Goal: Task Accomplishment & Management: Manage account settings

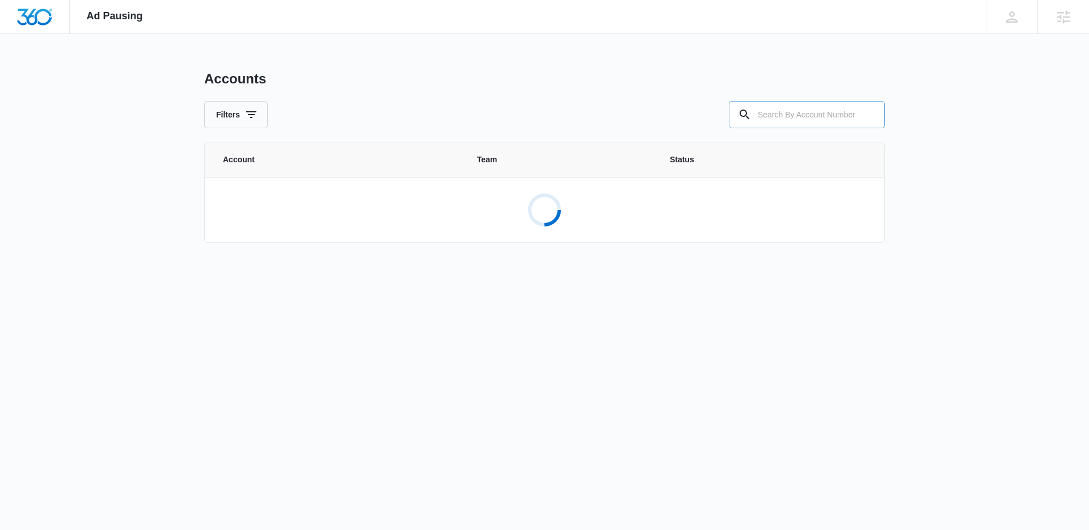
click at [789, 109] on input "text" at bounding box center [807, 114] width 156 height 27
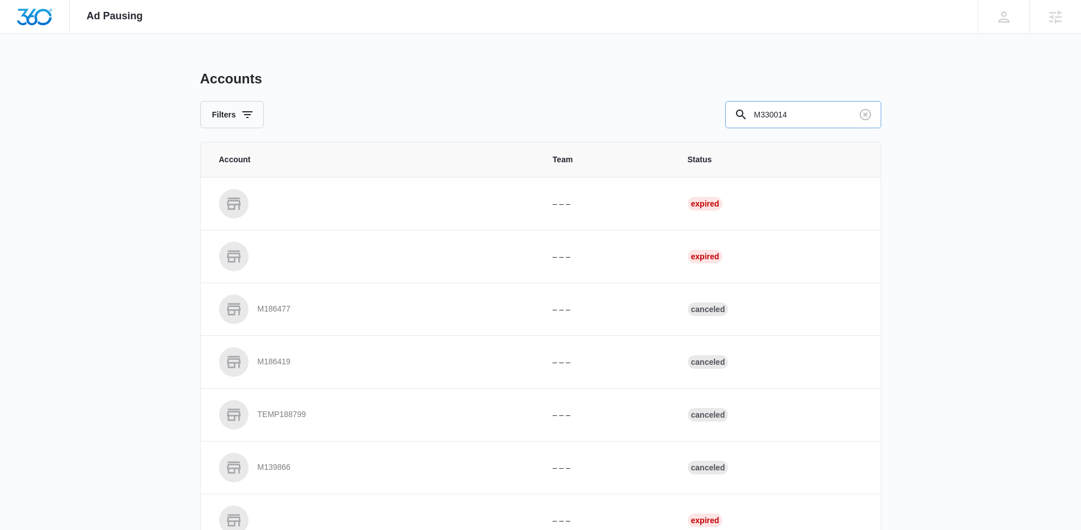
type input "M330014"
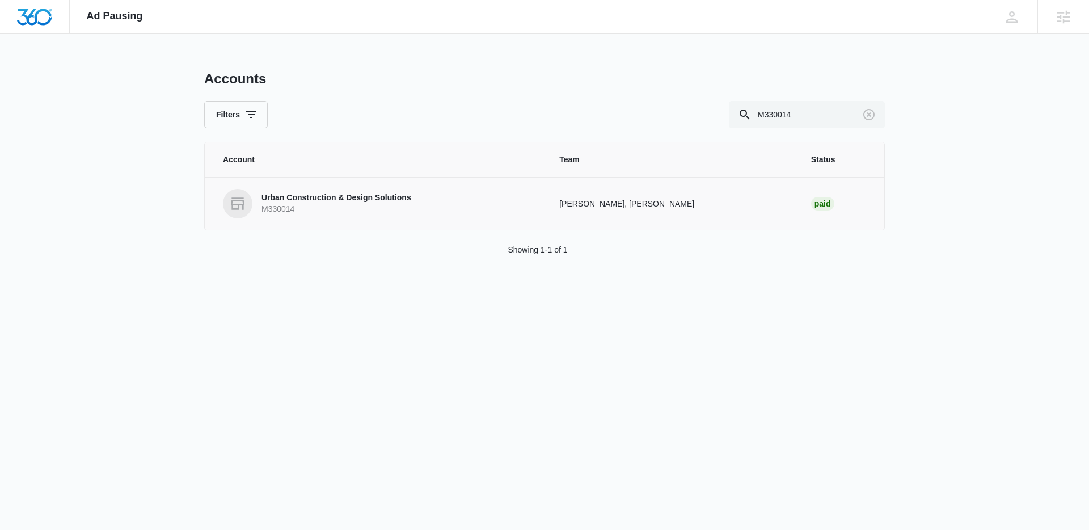
click at [335, 186] on td "Urban Construction & Design Solutions M330014" at bounding box center [375, 203] width 341 height 53
click at [334, 190] on link "Urban Construction & Design Solutions M330014" at bounding box center [377, 203] width 309 height 29
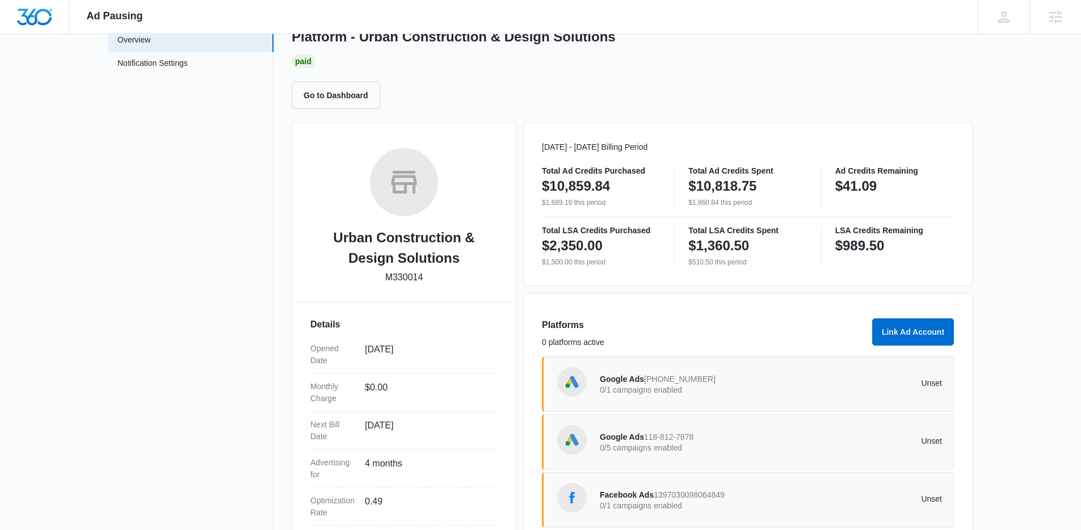
scroll to position [174, 0]
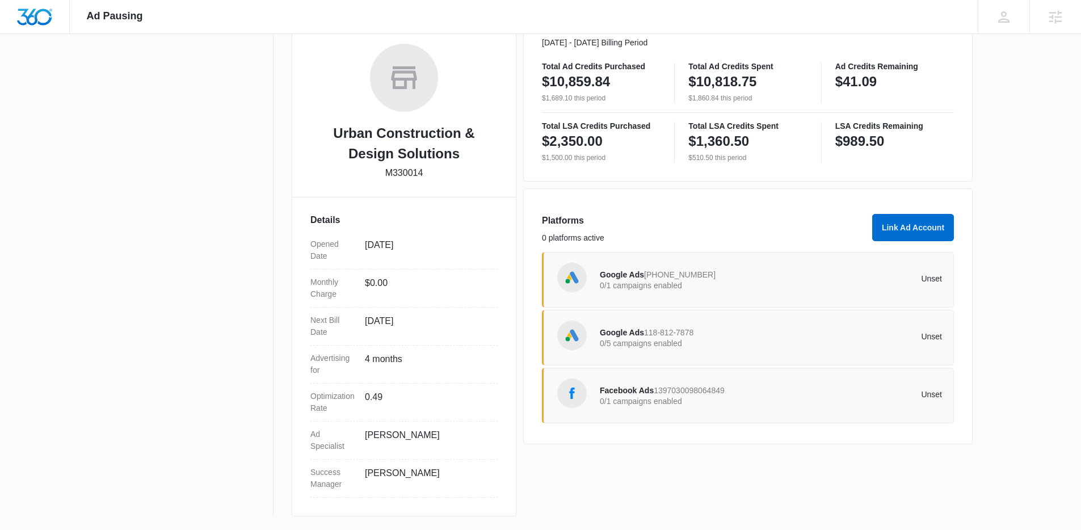
click at [714, 278] on div "Google Ads 370-973-7047 0/1 campaigns enabled" at bounding box center [685, 280] width 171 height 24
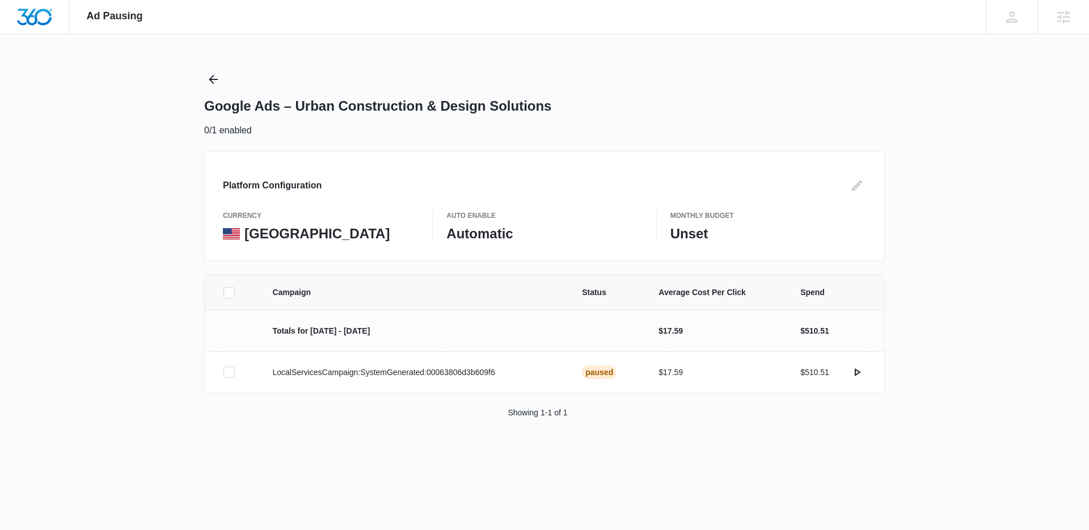
click at [225, 288] on icon at bounding box center [229, 293] width 10 height 10
click at [224, 292] on input "checkbox" at bounding box center [223, 292] width 1 height 1
click at [1019, 451] on button "Activate Campaign" at bounding box center [1027, 463] width 95 height 27
click at [214, 83] on icon "Back" at bounding box center [213, 80] width 14 height 14
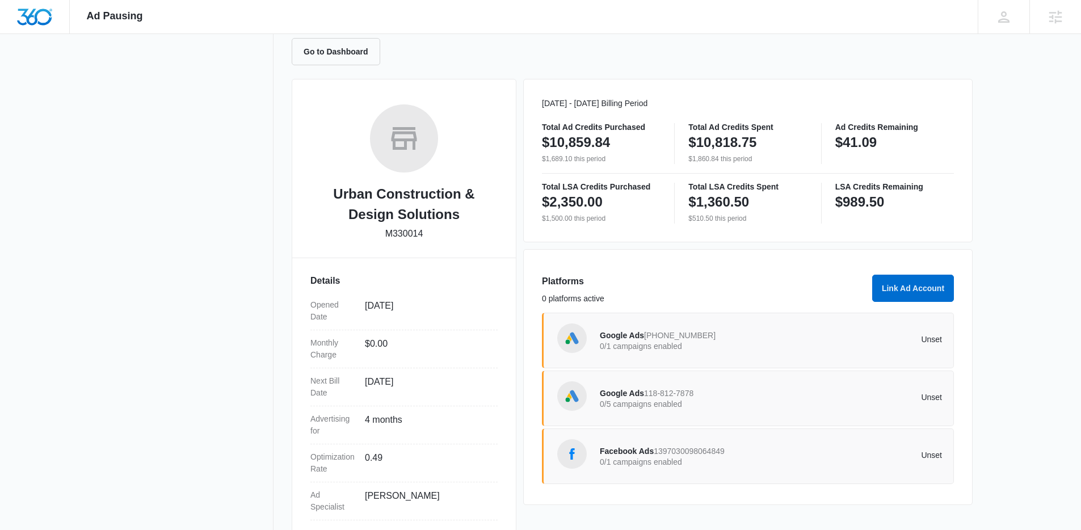
scroll to position [52, 0]
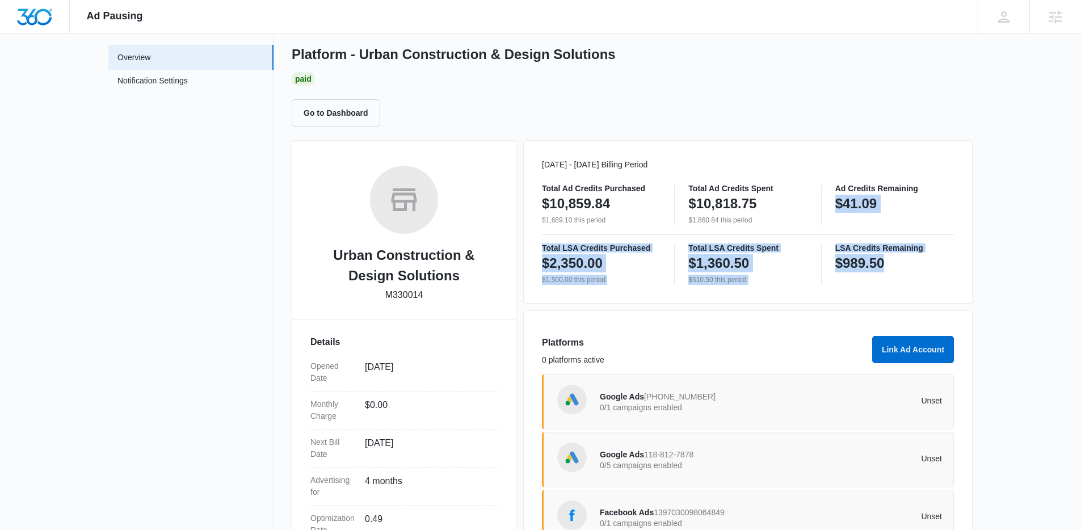
drag, startPoint x: 838, startPoint y: 193, endPoint x: 918, endPoint y: 284, distance: 120.2
click at [918, 285] on div "[DATE] - [DATE] Billing Period Total Ad Credits Purchased $10,859.84 $1,689.10 …" at bounding box center [747, 221] width 449 height 163
click at [914, 280] on div "LSA Credits Remaining $989.50" at bounding box center [894, 264] width 119 height 41
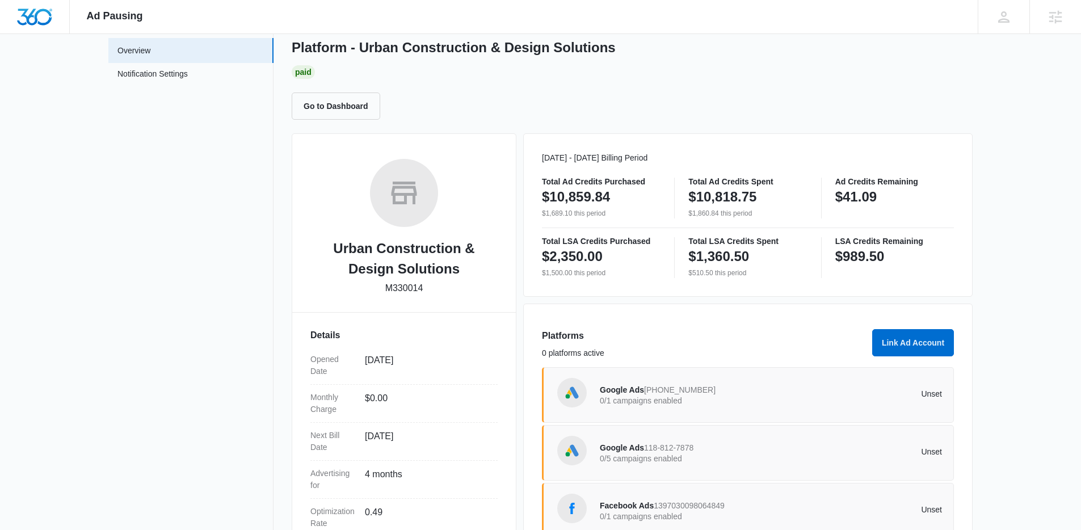
scroll to position [174, 0]
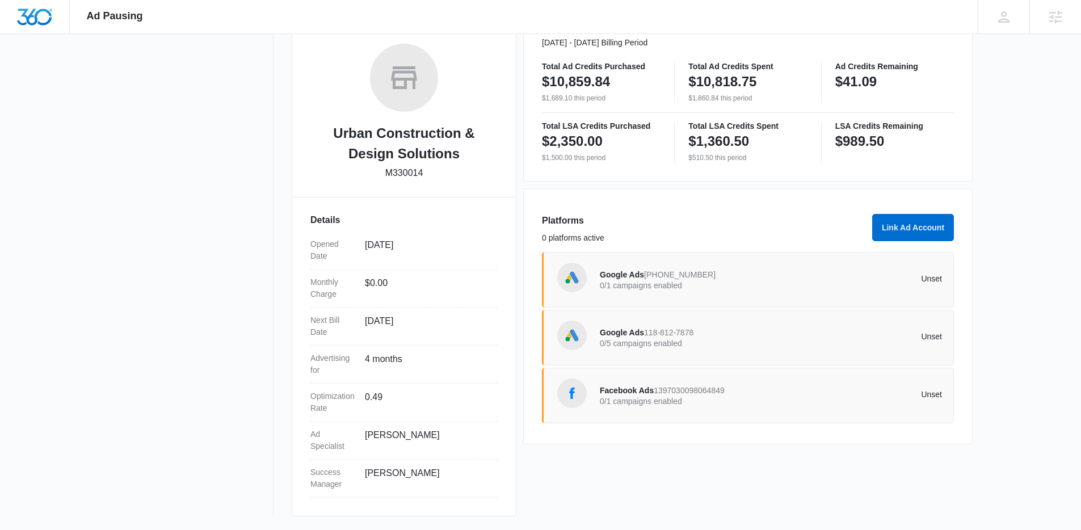
click at [753, 395] on div "Facebook Ads 1397030098064849 0/1 campaigns enabled" at bounding box center [685, 395] width 171 height 24
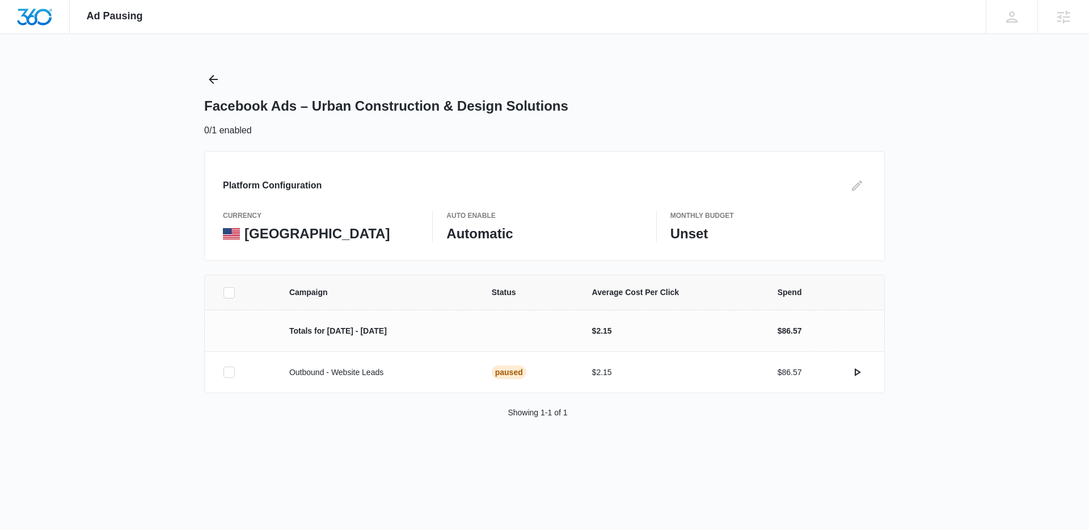
click at [235, 296] on label at bounding box center [242, 292] width 39 height 11
click at [224, 293] on input "checkbox" at bounding box center [223, 292] width 1 height 1
click at [1037, 472] on button "Activate Campaign" at bounding box center [1027, 463] width 95 height 27
click at [205, 81] on button "Back" at bounding box center [213, 79] width 18 height 18
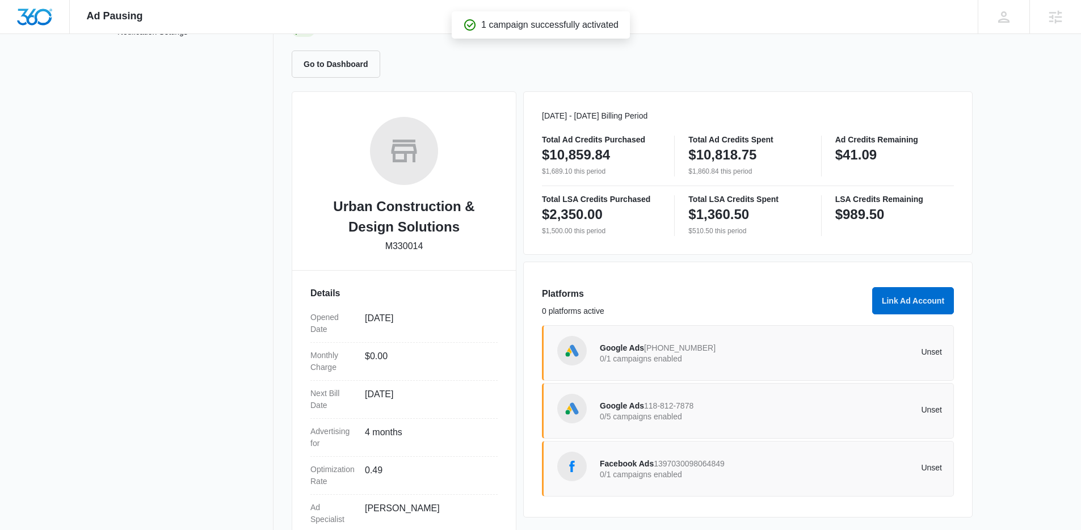
scroll to position [174, 0]
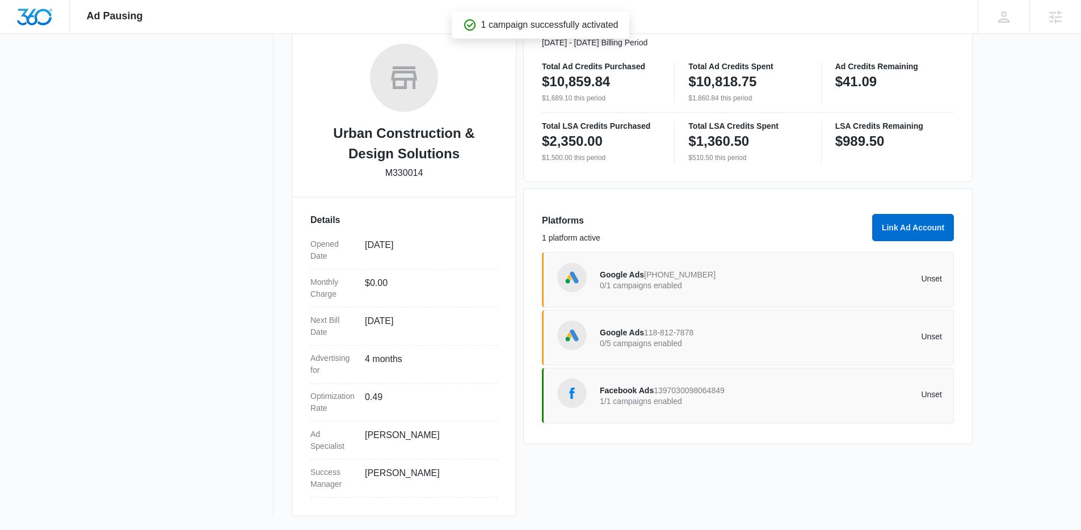
click at [737, 282] on p "0/1 campaigns enabled" at bounding box center [685, 285] width 171 height 8
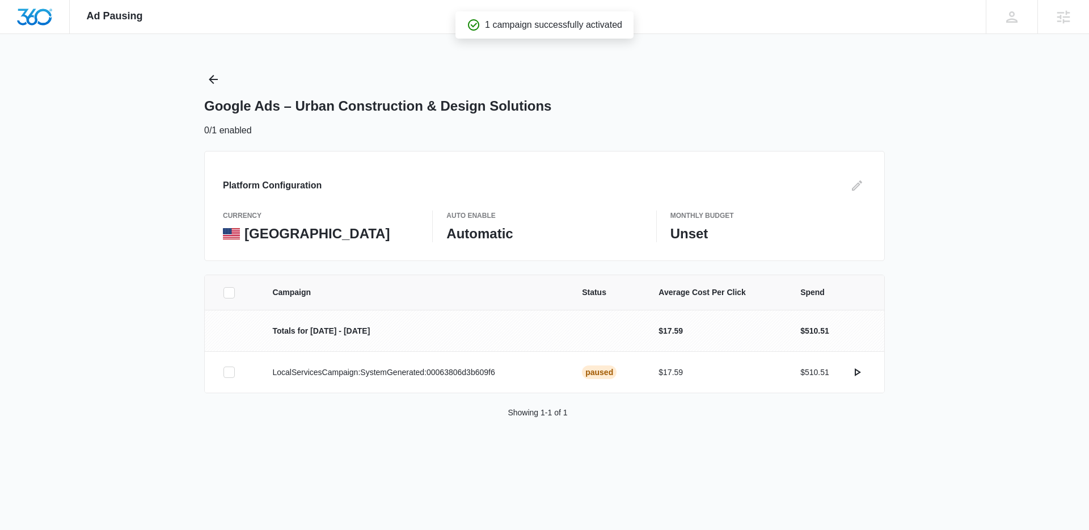
drag, startPoint x: 229, startPoint y: 292, endPoint x: 249, endPoint y: 294, distance: 20.5
click at [229, 292] on icon at bounding box center [229, 293] width 10 height 10
click at [224, 292] on input "checkbox" at bounding box center [223, 292] width 1 height 1
click at [1021, 456] on button "Activate Campaign" at bounding box center [1027, 463] width 95 height 27
click at [938, 324] on div "Campaign Status Average Cost Per Click Spend Totals for [DATE] - [DATE] $17.59 …" at bounding box center [544, 360] width 1089 height 171
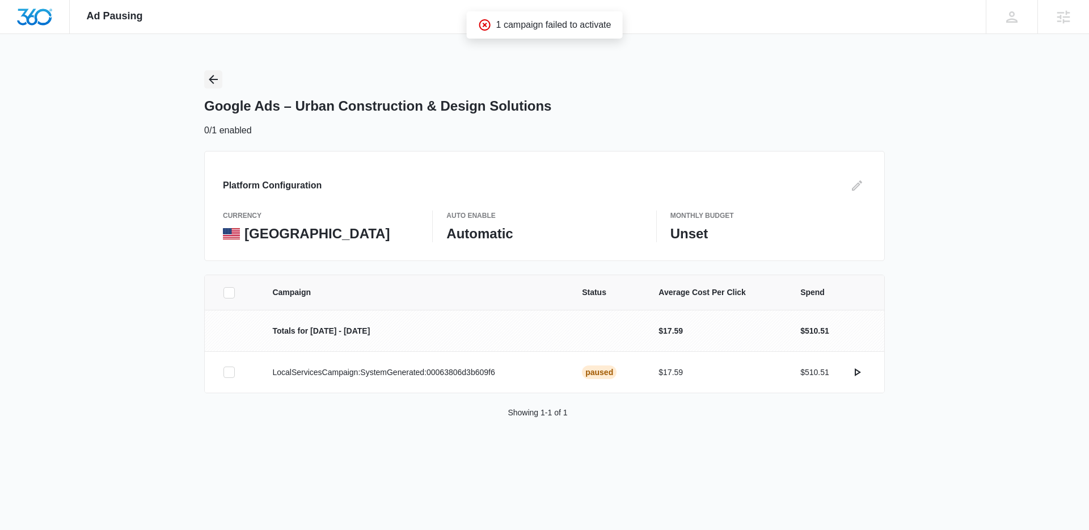
click at [218, 87] on button "Back" at bounding box center [213, 79] width 18 height 18
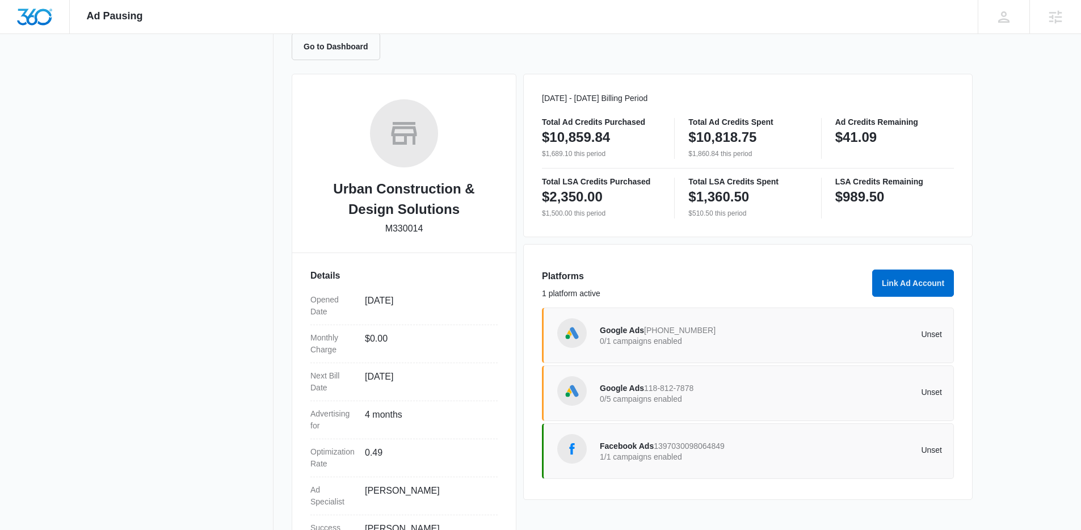
scroll to position [174, 0]
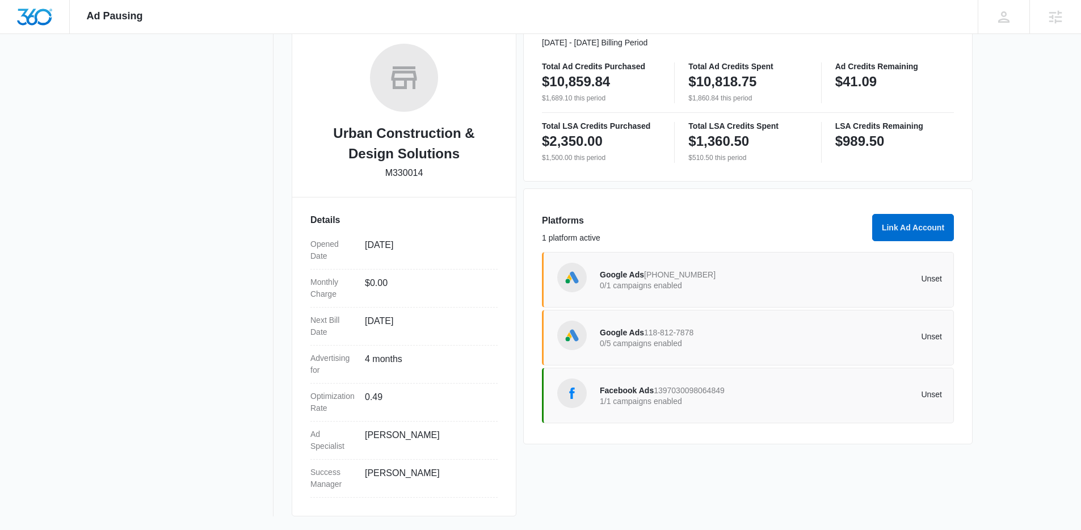
click at [714, 285] on p "0/1 campaigns enabled" at bounding box center [685, 285] width 171 height 8
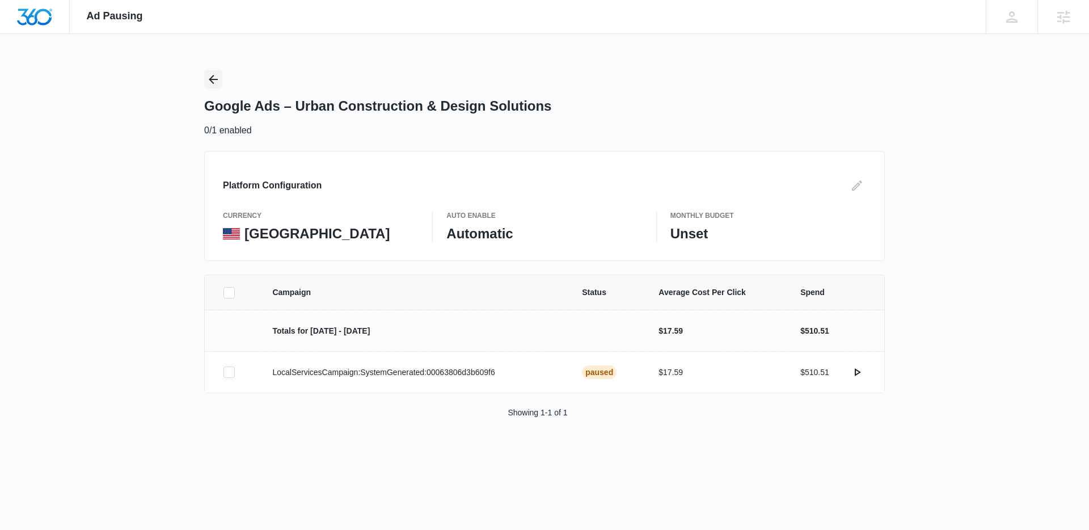
click at [212, 74] on icon "Back" at bounding box center [213, 80] width 14 height 14
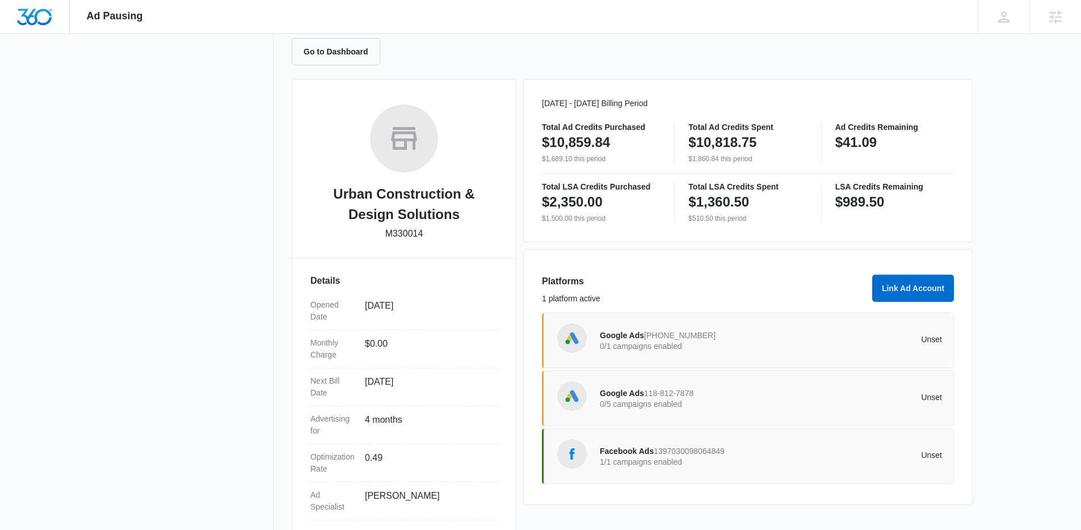
scroll to position [73, 0]
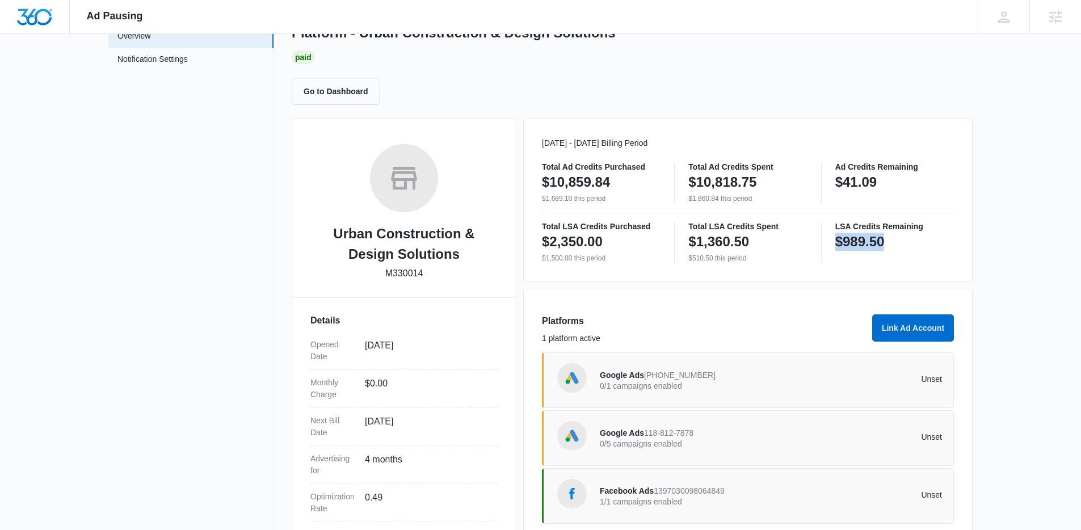
drag, startPoint x: 837, startPoint y: 239, endPoint x: 894, endPoint y: 244, distance: 56.9
click at [894, 244] on div "$989.50" at bounding box center [894, 241] width 119 height 23
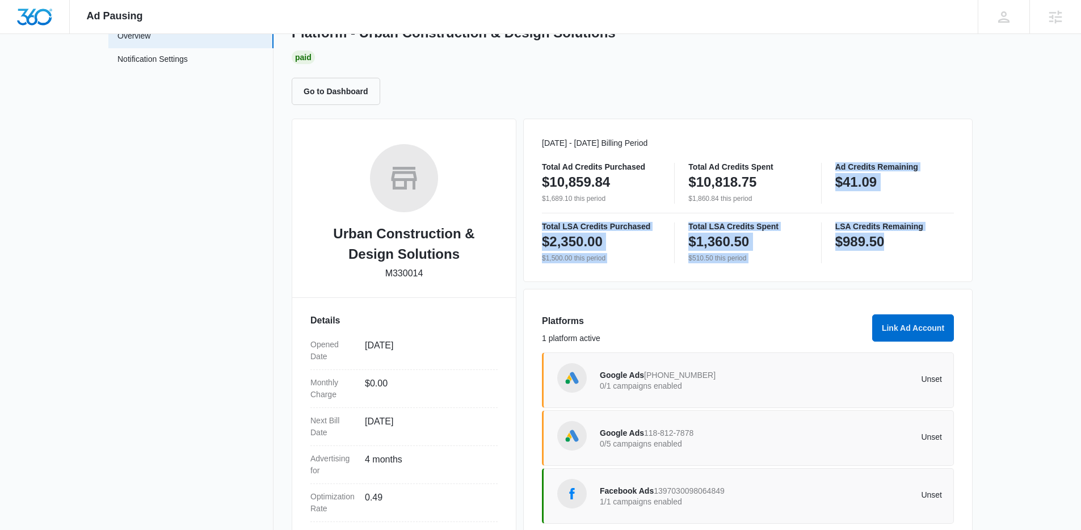
drag, startPoint x: 894, startPoint y: 244, endPoint x: 832, endPoint y: 170, distance: 96.2
click at [832, 170] on div "Total Ad Credits Purchased $10,859.84 $1,689.10 this period Total Ad Credits Sp…" at bounding box center [748, 213] width 412 height 100
click at [832, 170] on div "Total Ad Credits Purchased $10,859.84 $1,689.10 this period Total Ad Credits Sp…" at bounding box center [748, 183] width 412 height 41
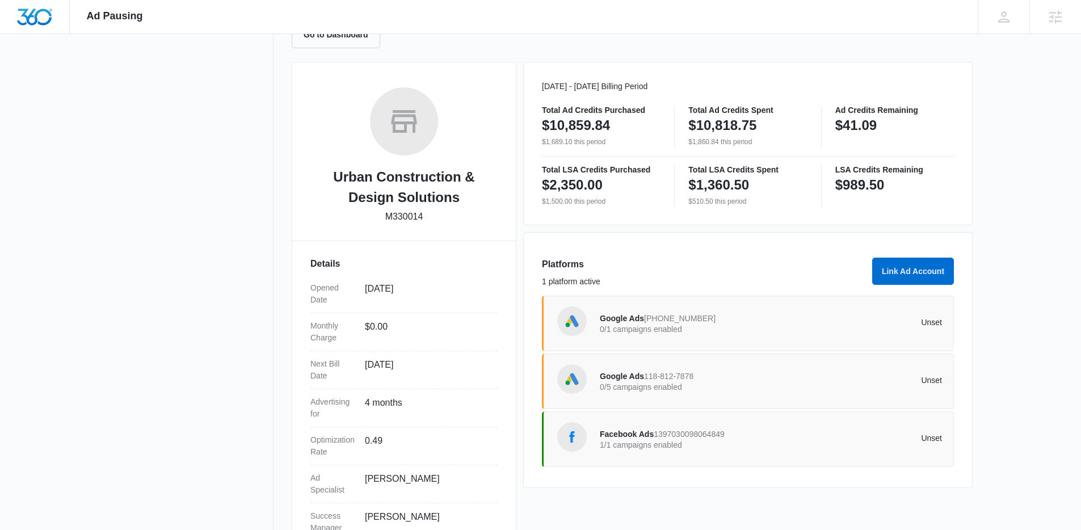
scroll to position [129, 0]
drag, startPoint x: 827, startPoint y: 108, endPoint x: 877, endPoint y: 139, distance: 59.1
click at [877, 139] on div "[DATE] - [DATE] Billing Period Total Ad Credits Purchased $10,859.84 $1,689.10 …" at bounding box center [747, 143] width 449 height 163
click at [877, 139] on div "Ad Credits Remaining $41.09" at bounding box center [894, 127] width 119 height 41
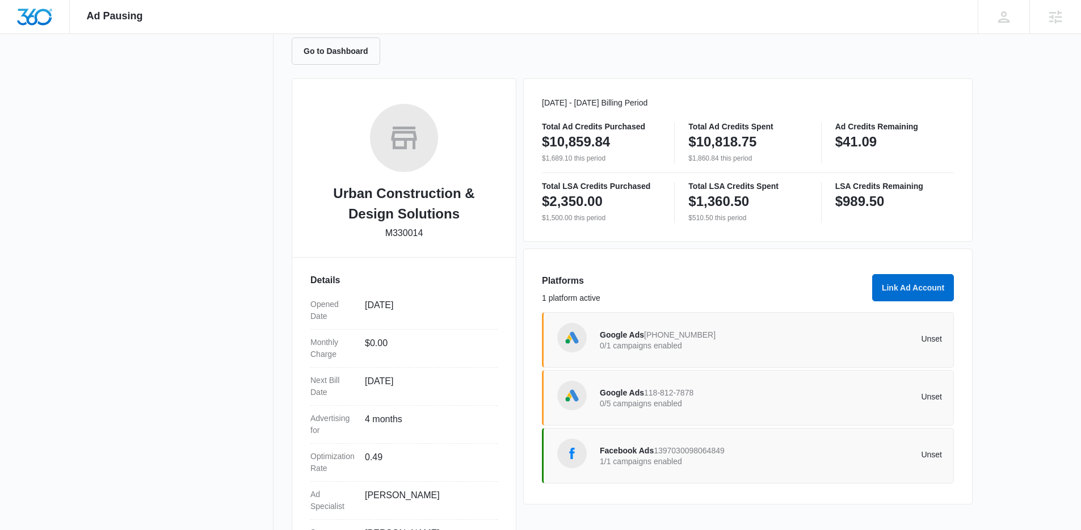
scroll to position [0, 0]
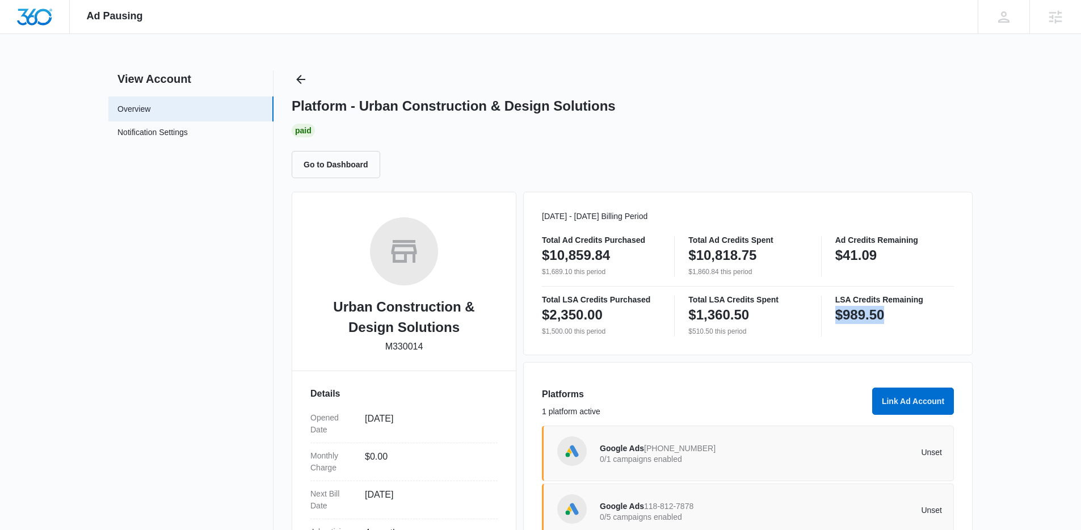
drag, startPoint x: 846, startPoint y: 305, endPoint x: 891, endPoint y: 311, distance: 45.3
click at [898, 314] on div "Total LSA Credits Purchased $2,350.00 $1,500.00 this period Total LSA Credits S…" at bounding box center [748, 316] width 412 height 41
click at [892, 311] on div "$989.50" at bounding box center [894, 315] width 119 height 23
click at [297, 83] on icon "Back" at bounding box center [301, 80] width 14 height 14
